Goal: Information Seeking & Learning: Find specific fact

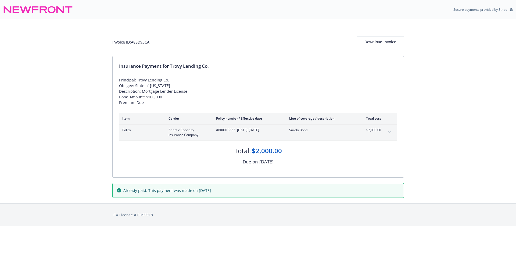
click at [227, 128] on span "#800019852 - [DATE]-[DATE]" at bounding box center [248, 130] width 65 height 5
click at [227, 129] on span "#800019852 - 07/17/2025-07/17/2026" at bounding box center [248, 130] width 65 height 5
copy span "800019852"
click at [224, 131] on span "#800019852 - [DATE]-[DATE]" at bounding box center [248, 130] width 65 height 5
click at [224, 131] on span "#800019852 - 07/17/2025-07/17/2026" at bounding box center [248, 130] width 65 height 5
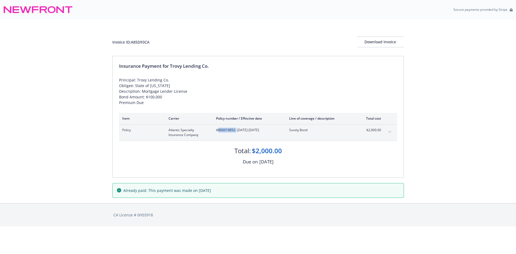
copy span "800019852"
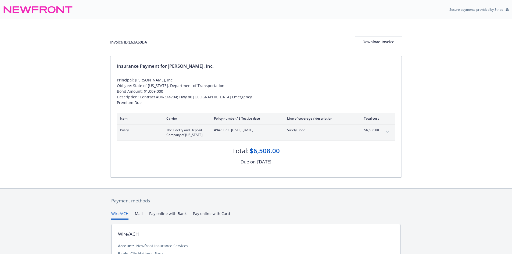
click at [220, 130] on span "#9470352 - 06/20/2025-09/26/2025" at bounding box center [246, 130] width 65 height 5
copy span "9470352"
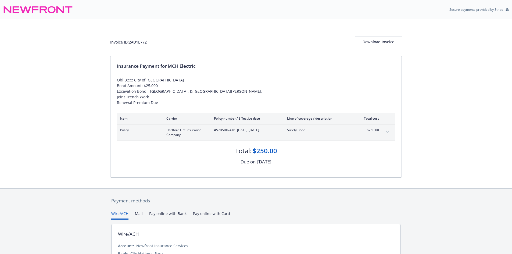
click at [144, 42] on div "Invoice ID: 2AD1E772" at bounding box center [128, 42] width 37 height 6
copy div "2AD1E772"
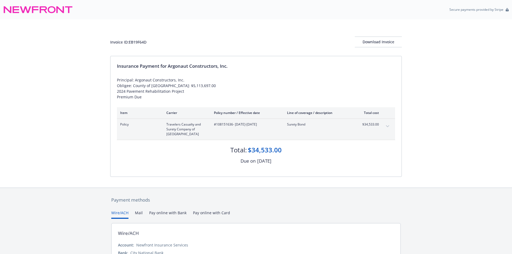
click at [225, 127] on span "#108151636 - [DATE]-[DATE]" at bounding box center [246, 124] width 65 height 5
click at [222, 127] on span "#108151636 - [DATE]-[DATE]" at bounding box center [246, 124] width 65 height 5
copy span "108151636"
